Goal: Navigation & Orientation: Go to known website

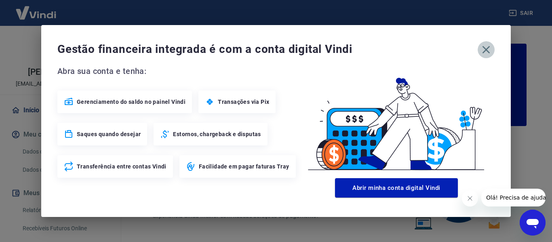
click at [487, 51] on icon "button" at bounding box center [486, 50] width 8 height 8
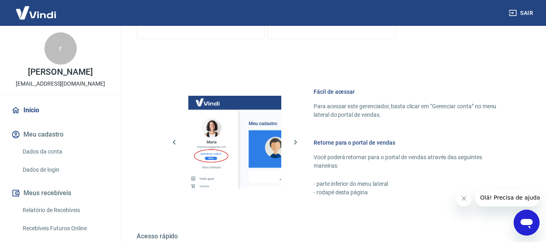
scroll to position [504, 0]
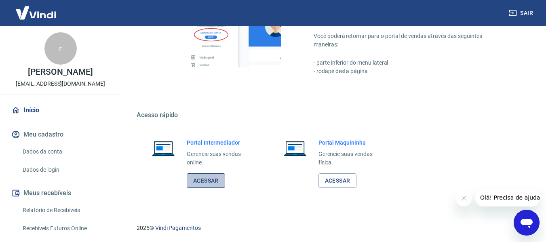
click at [205, 176] on link "Acessar" at bounding box center [206, 180] width 38 height 15
